Goal: Transaction & Acquisition: Purchase product/service

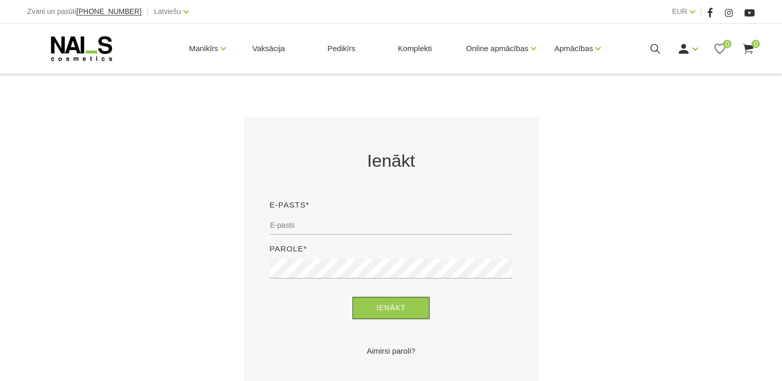
scroll to position [145, 0]
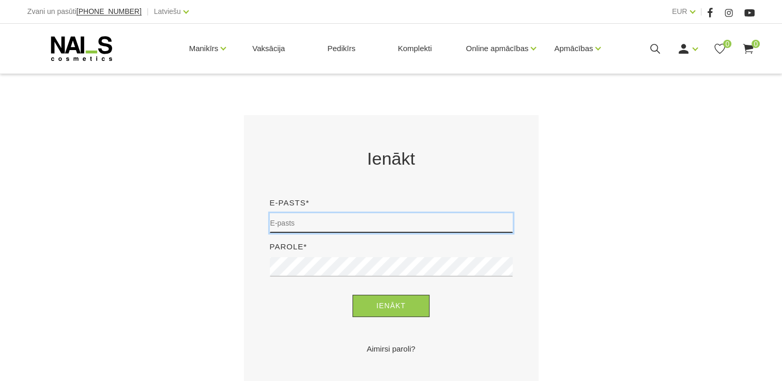
click at [430, 222] on input "email" at bounding box center [391, 223] width 243 height 20
type input "savcenkoluize@gmail.com"
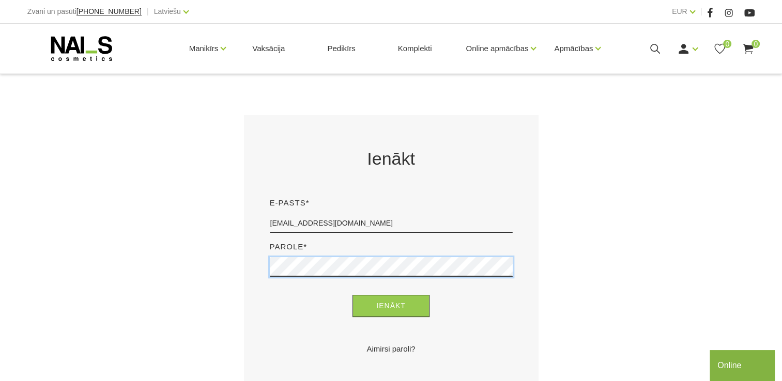
scroll to position [0, 0]
click at [352, 295] on button "Ienākt" at bounding box center [390, 306] width 77 height 22
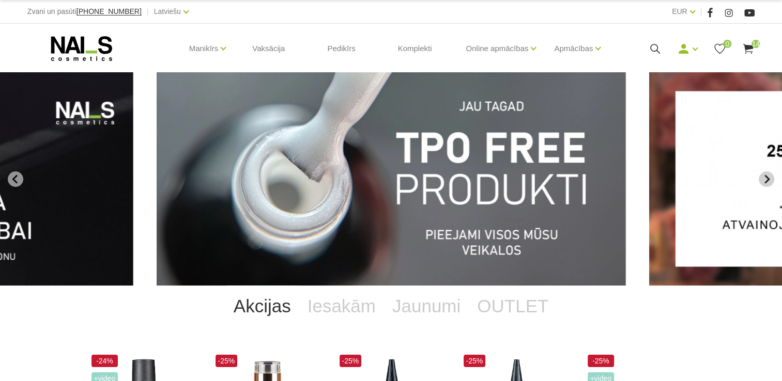
click at [765, 174] on button "Next slide" at bounding box center [766, 180] width 16 height 16
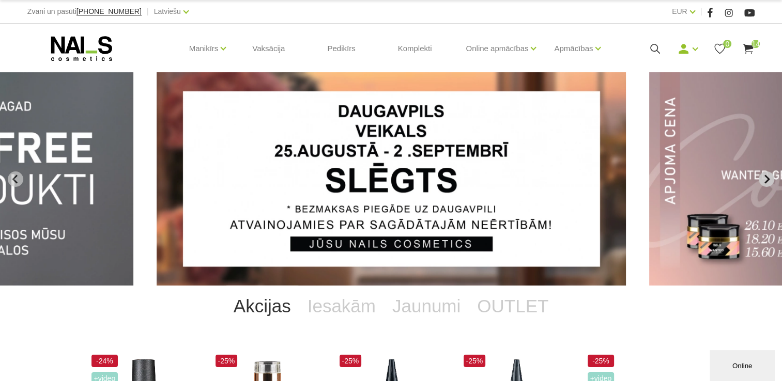
click at [762, 177] on icon "Next slide" at bounding box center [766, 179] width 9 height 9
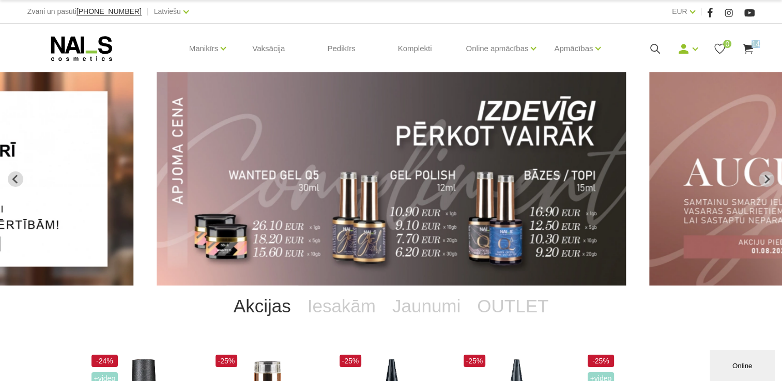
drag, startPoint x: 760, startPoint y: 49, endPoint x: 746, endPoint y: 40, distance: 15.8
click at [746, 40] on div "Manikīrs Gēllakas Bāzes, topi un praimeri Geli un akrigeli Nagu dizains Manikīr…" at bounding box center [391, 49] width 742 height 50
drag, startPoint x: 746, startPoint y: 40, endPoint x: 744, endPoint y: 47, distance: 6.5
click at [744, 47] on icon at bounding box center [747, 48] width 13 height 13
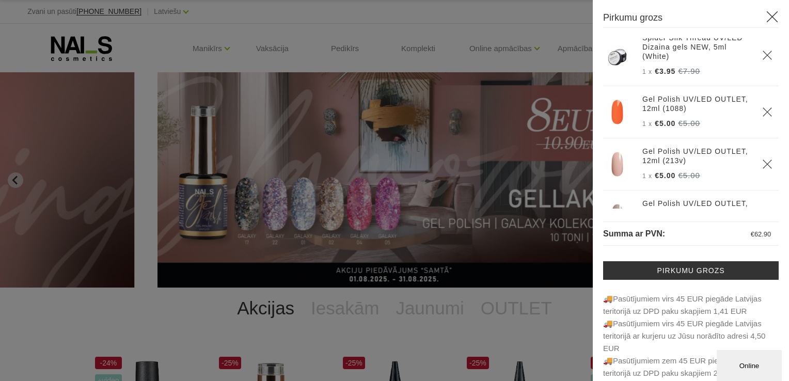
scroll to position [663, 0]
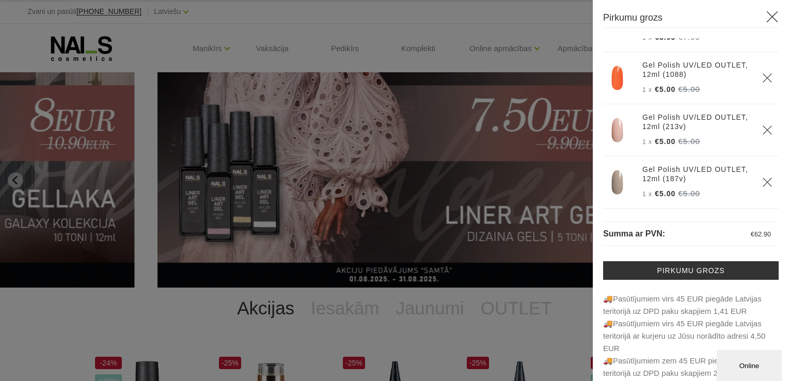
click at [756, 176] on th at bounding box center [767, 183] width 23 height 52
click at [763, 131] on icon "Delete" at bounding box center [768, 130] width 10 height 10
click at [763, 133] on icon "Delete" at bounding box center [768, 130] width 10 height 10
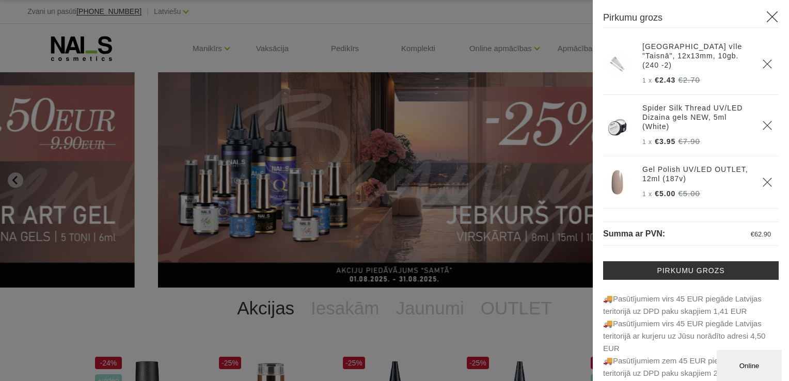
click at [763, 183] on icon "Delete" at bounding box center [768, 182] width 10 height 10
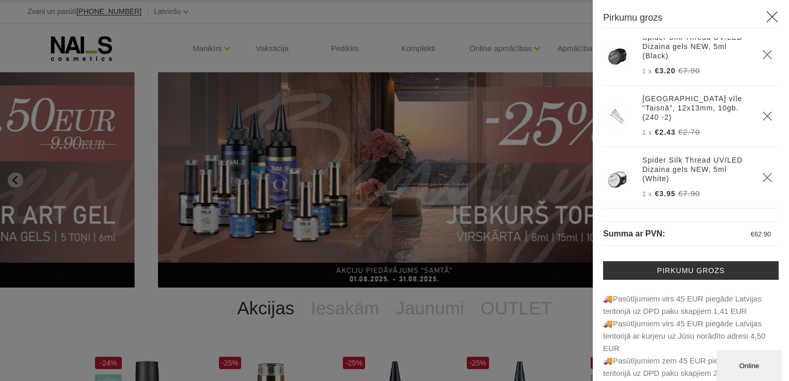
click at [763, 175] on use "Delete" at bounding box center [767, 177] width 9 height 9
click at [763, 120] on icon "Delete" at bounding box center [768, 116] width 10 height 10
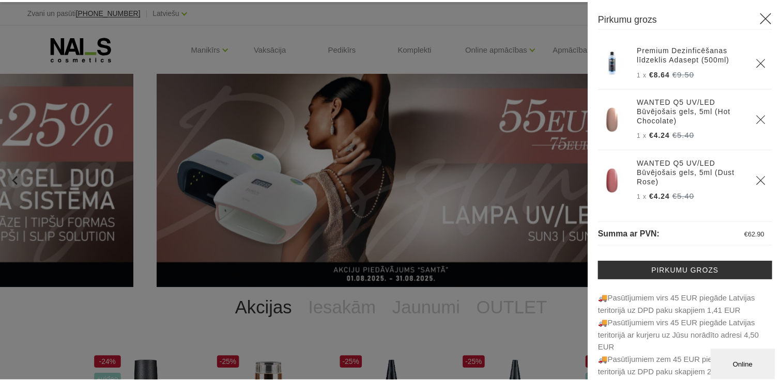
scroll to position [0, 0]
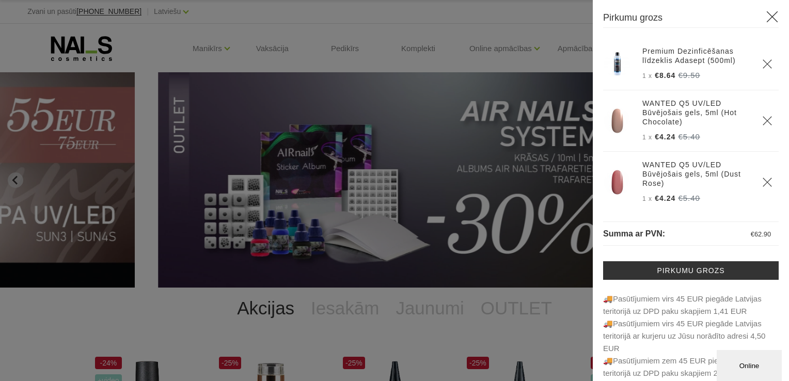
click at [766, 17] on icon at bounding box center [772, 16] width 13 height 13
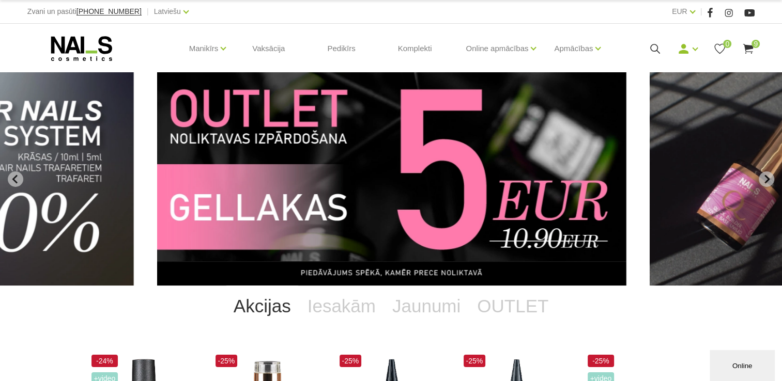
click at [509, 206] on img "11 of 12" at bounding box center [391, 178] width 469 height 213
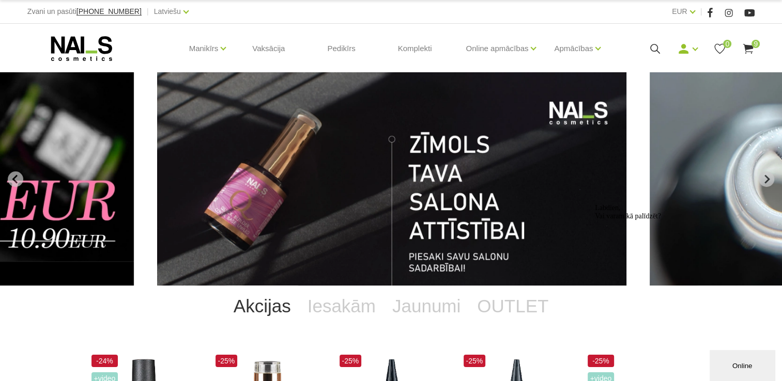
click at [595, 204] on icon "Logrīka uzmanības tvērējs" at bounding box center [595, 204] width 0 height 0
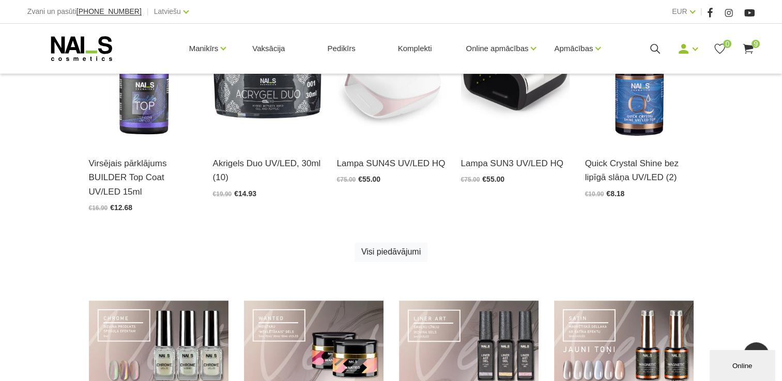
scroll to position [647, 0]
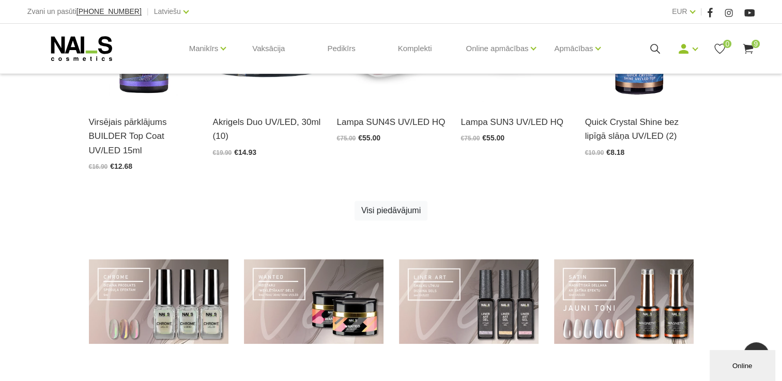
click at [752, 45] on span "9" at bounding box center [755, 44] width 8 height 8
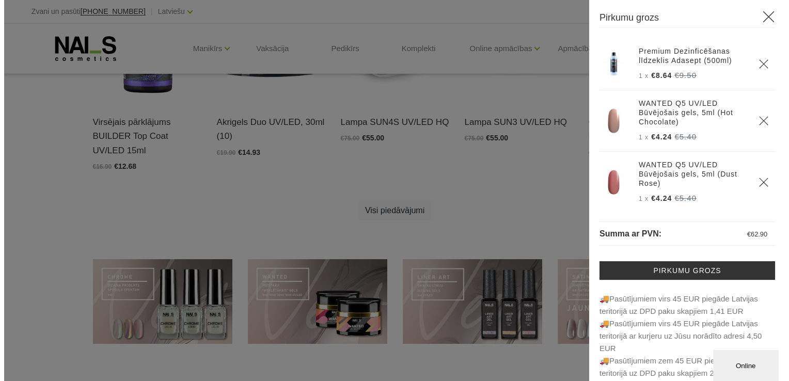
scroll to position [649, 0]
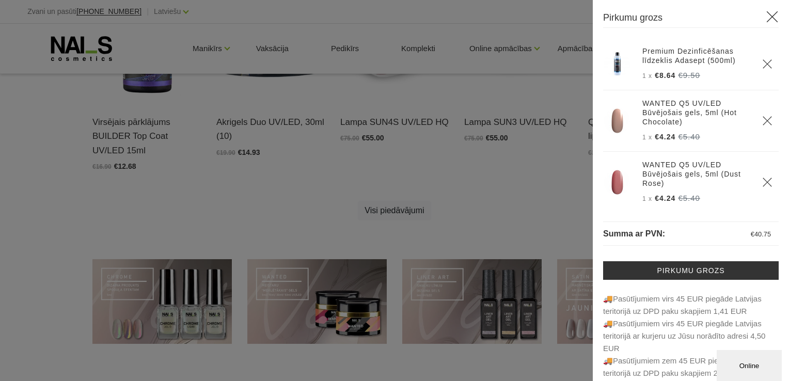
click at [766, 20] on icon at bounding box center [772, 16] width 13 height 13
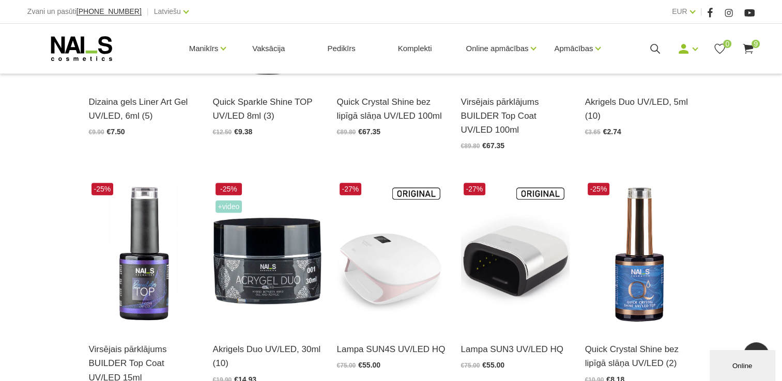
scroll to position [399, 0]
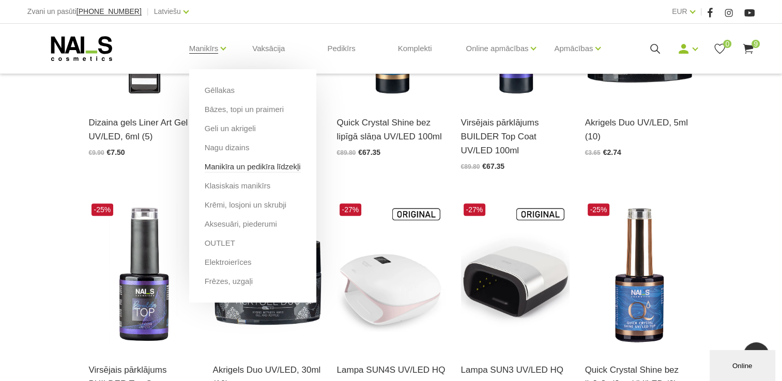
click at [247, 165] on link "Manikīra un pedikīra līdzekļi" at bounding box center [253, 166] width 96 height 11
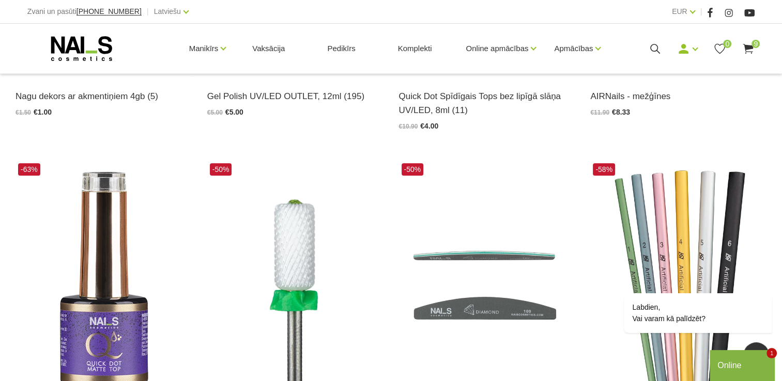
scroll to position [1176, 0]
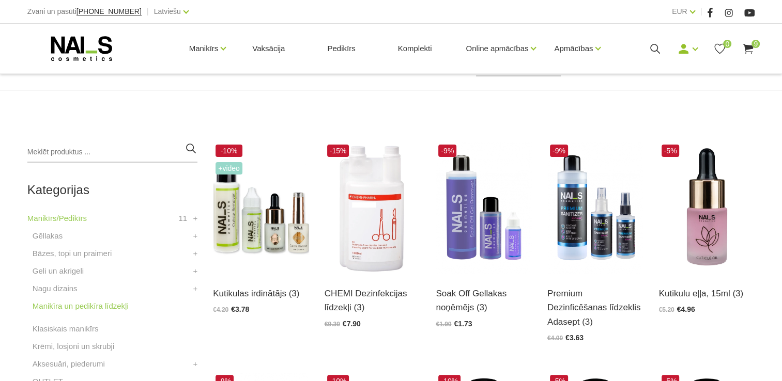
scroll to position [172, 0]
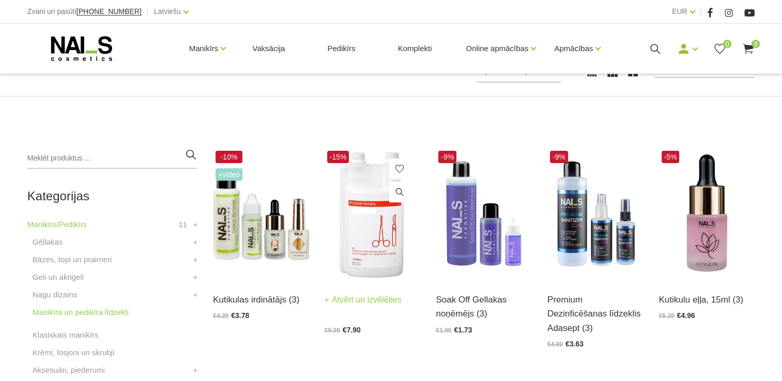
click at [372, 301] on link "Atvērt un izvēlēties" at bounding box center [362, 300] width 77 height 14
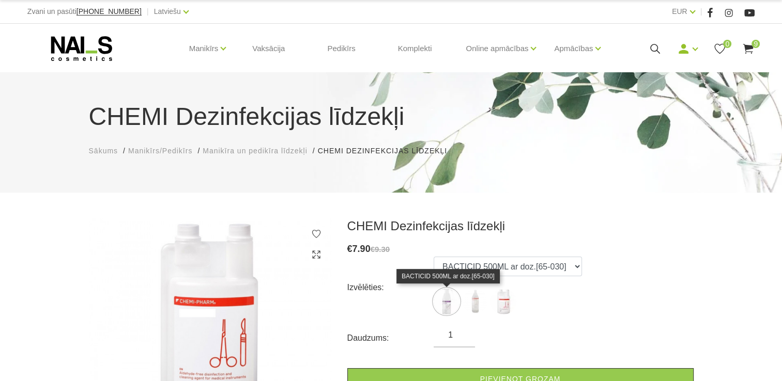
click at [442, 308] on img at bounding box center [446, 302] width 26 height 26
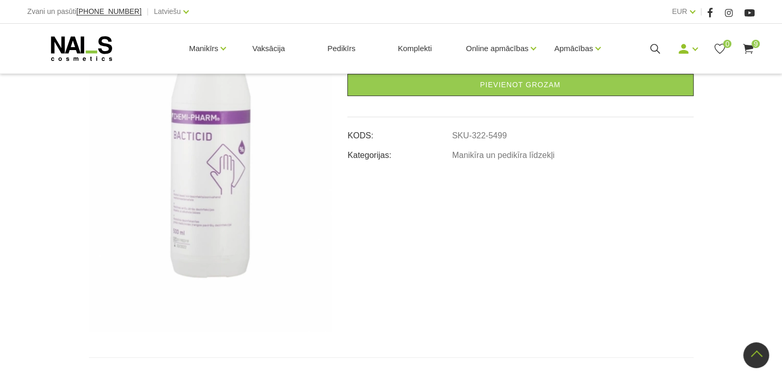
scroll to position [331, 0]
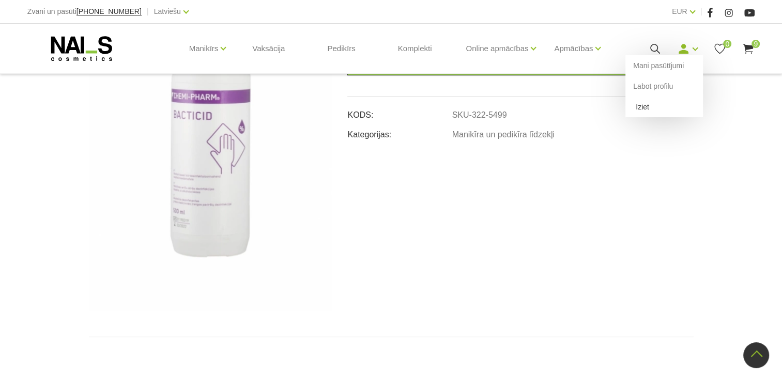
click at [649, 109] on link "Iziet" at bounding box center [664, 107] width 78 height 21
